Goal: Information Seeking & Learning: Check status

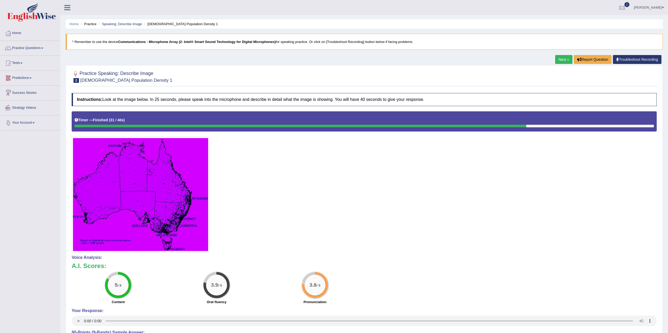
click at [35, 126] on link "Your Account" at bounding box center [30, 122] width 60 height 13
click at [25, 135] on link "Notifications" at bounding box center [34, 134] width 49 height 9
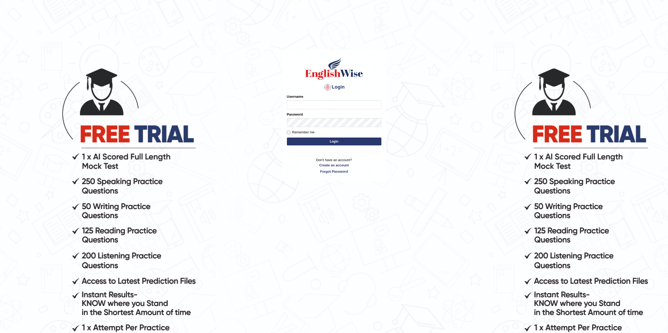
click at [347, 103] on input "Username" at bounding box center [334, 104] width 94 height 9
type input "TheBlackDranzer"
click at [287, 138] on button "Login" at bounding box center [334, 142] width 94 height 8
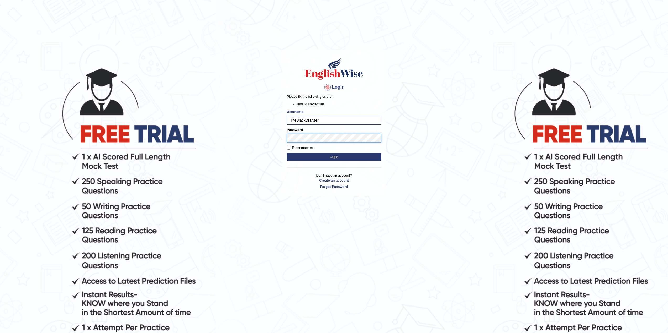
click at [278, 139] on body "Login Please fix the following errors: Invalid credentials Username TheBlackDra…" at bounding box center [334, 199] width 668 height 333
click at [333, 158] on button "Login" at bounding box center [334, 157] width 94 height 8
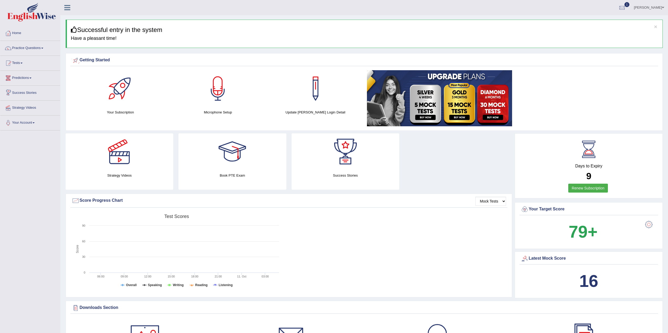
click at [27, 74] on link "Predictions" at bounding box center [30, 77] width 60 height 13
click at [30, 133] on link "Your Account" at bounding box center [30, 131] width 60 height 13
click at [23, 136] on link "Notifications" at bounding box center [34, 134] width 49 height 9
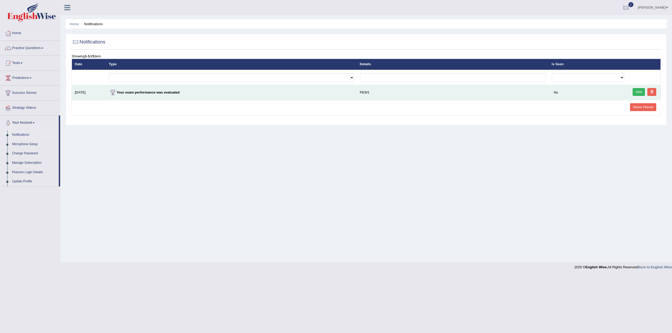
click at [640, 92] on link "View" at bounding box center [638, 92] width 13 height 8
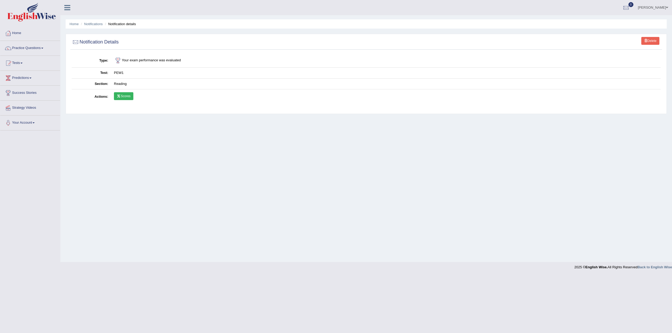
click at [124, 97] on link "Scores" at bounding box center [123, 96] width 19 height 8
click at [19, 36] on link "Home" at bounding box center [30, 32] width 60 height 13
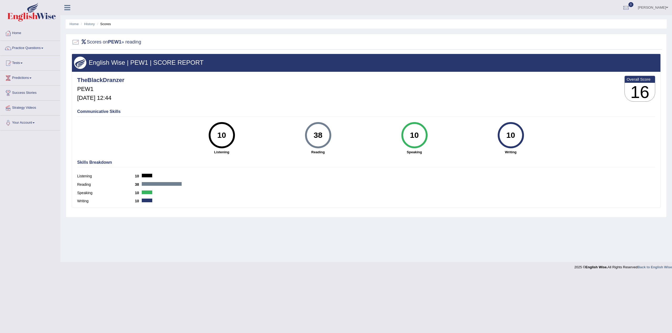
click at [317, 134] on div "38" at bounding box center [317, 135] width 19 height 22
click at [345, 141] on div "38 Reading" at bounding box center [318, 138] width 96 height 33
click at [318, 136] on div "38" at bounding box center [317, 135] width 19 height 22
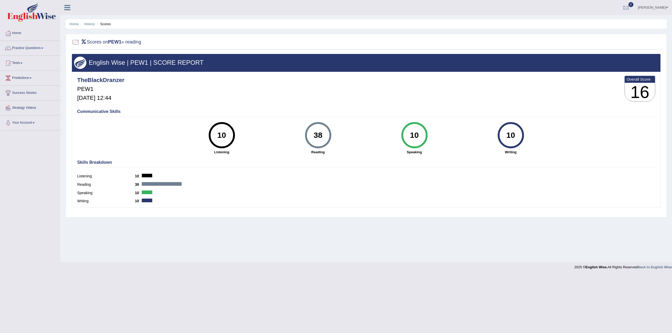
click at [318, 136] on div "38" at bounding box center [317, 135] width 19 height 22
click at [315, 135] on div "38" at bounding box center [317, 135] width 19 height 22
click at [149, 184] on div at bounding box center [162, 184] width 40 height 4
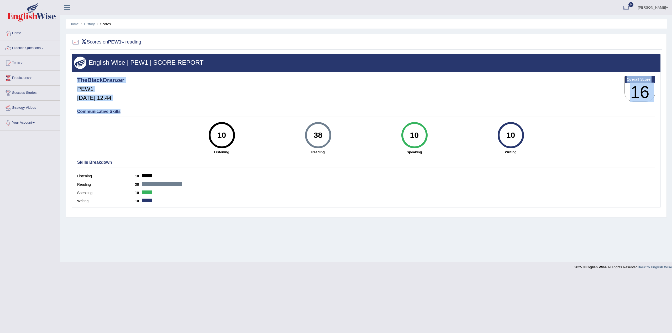
drag, startPoint x: 127, startPoint y: 112, endPoint x: 77, endPoint y: 88, distance: 55.3
click at [77, 74] on div "TheBlackDranzer PEW1 Oct 11, 2025, 12:44 Overall Score 16 Communicative Skills …" at bounding box center [366, 73] width 588 height 3
click at [38, 46] on link "Practice Questions" at bounding box center [30, 47] width 60 height 13
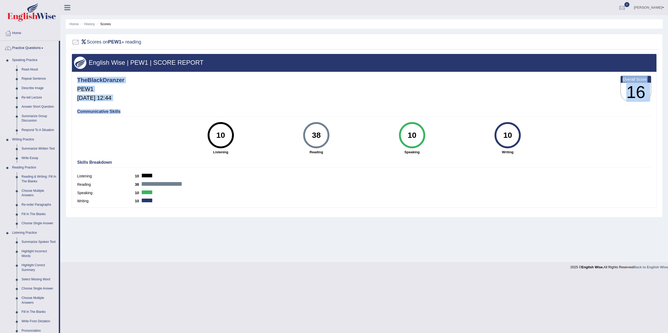
click at [38, 86] on link "Describe Image" at bounding box center [39, 88] width 40 height 9
